Goal: Task Accomplishment & Management: Manage account settings

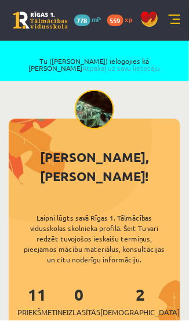
click at [177, 16] on link at bounding box center [175, 21] width 12 height 12
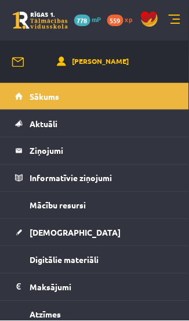
scroll to position [81, 0]
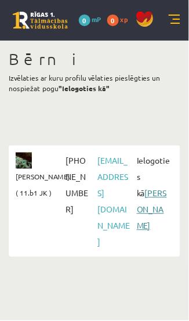
click at [153, 196] on link "[PERSON_NAME]" at bounding box center [152, 209] width 30 height 43
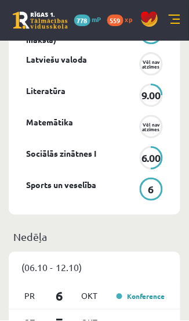
scroll to position [768, 0]
